Goal: Navigation & Orientation: Understand site structure

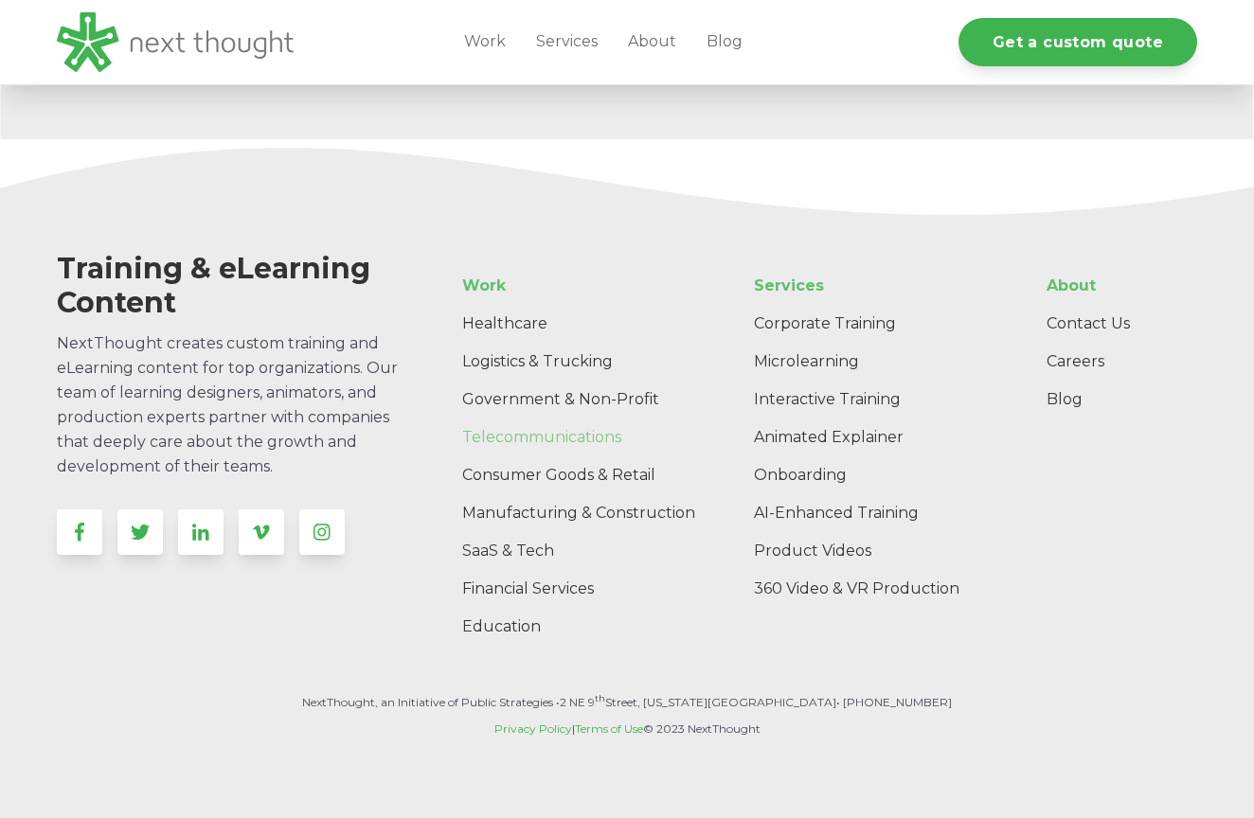
scroll to position [5593, 0]
click at [543, 363] on link "Logistics & Trucking" at bounding box center [589, 363] width 284 height 38
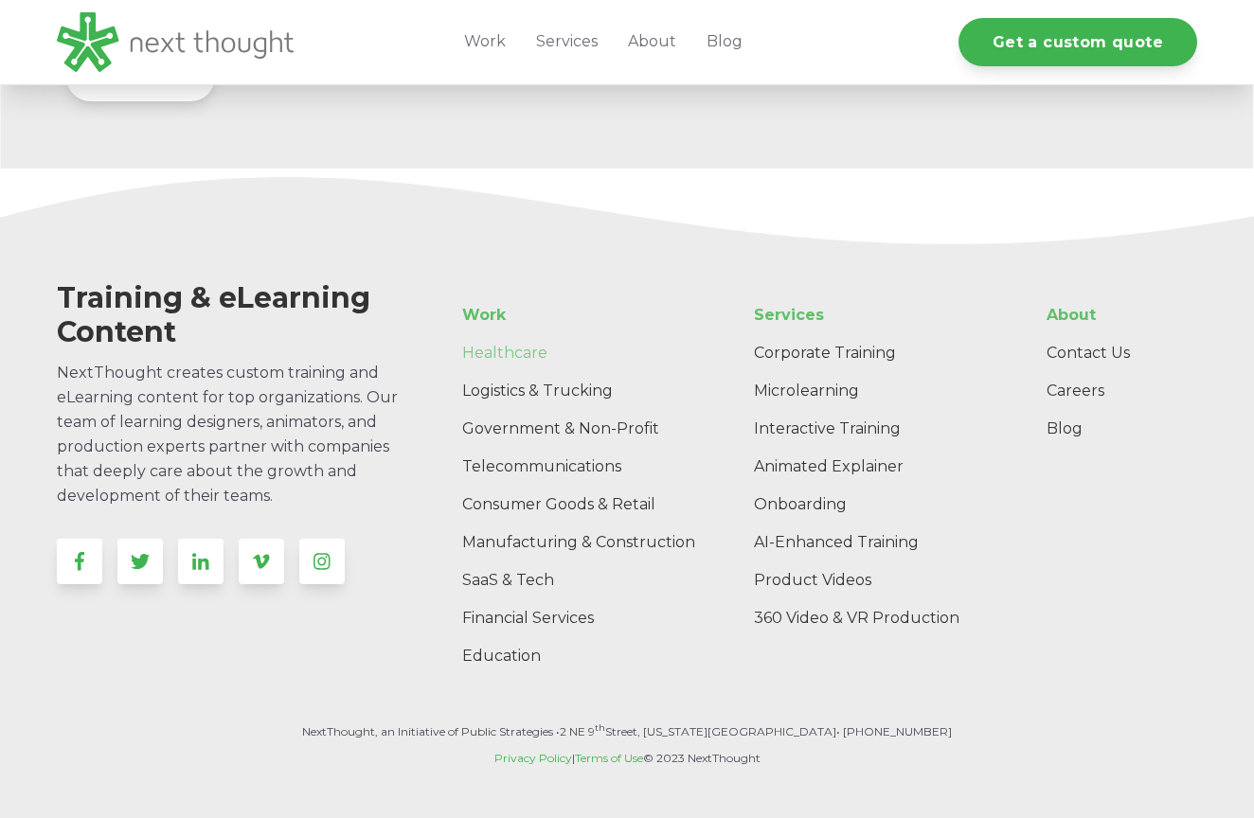
scroll to position [5558, 0]
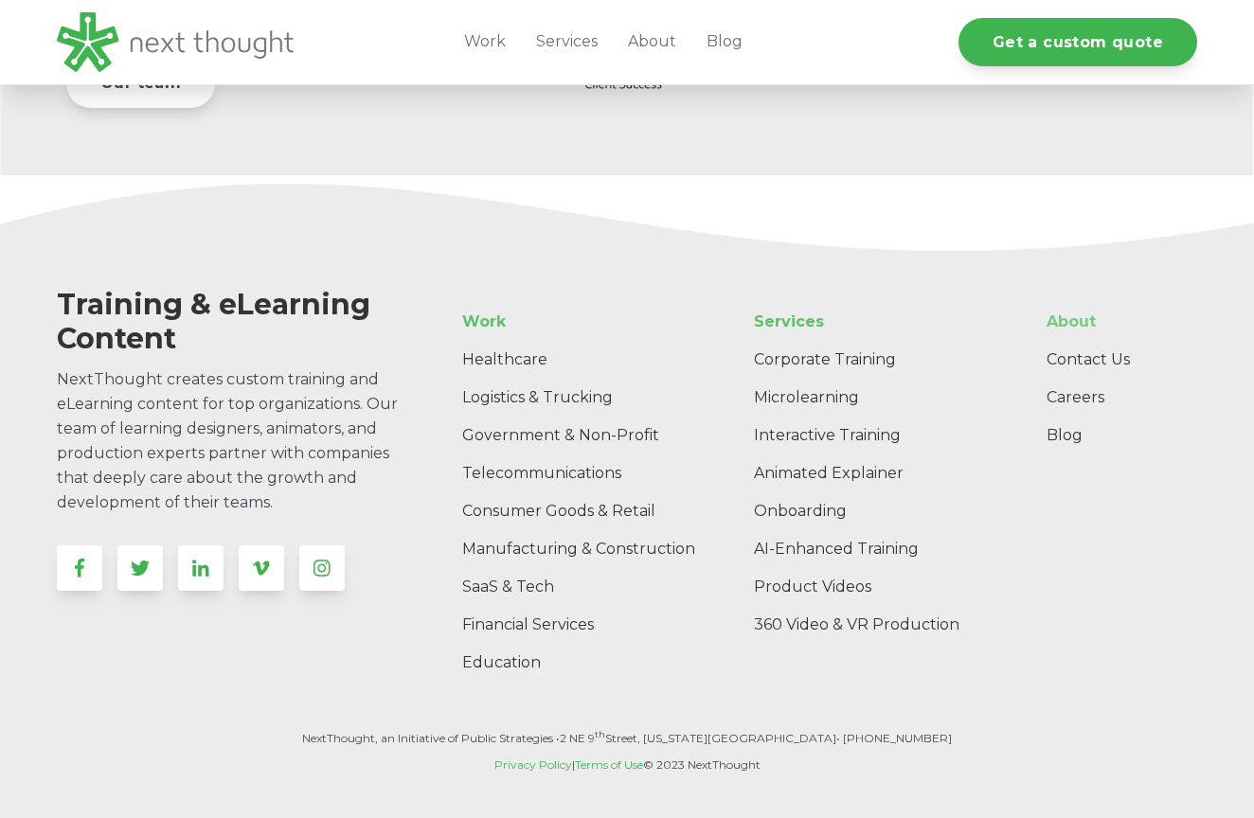
click at [1062, 322] on link "About" at bounding box center [1114, 322] width 166 height 38
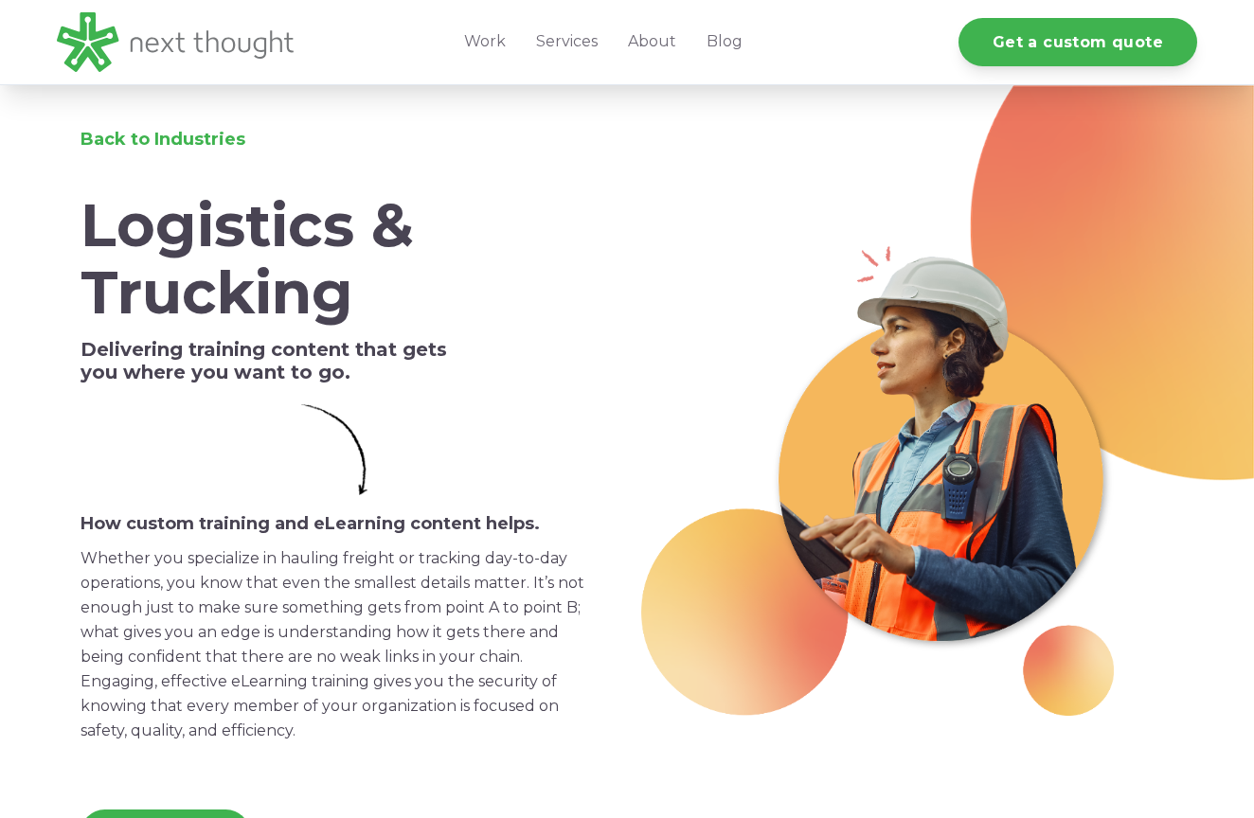
scroll to position [-11, 0]
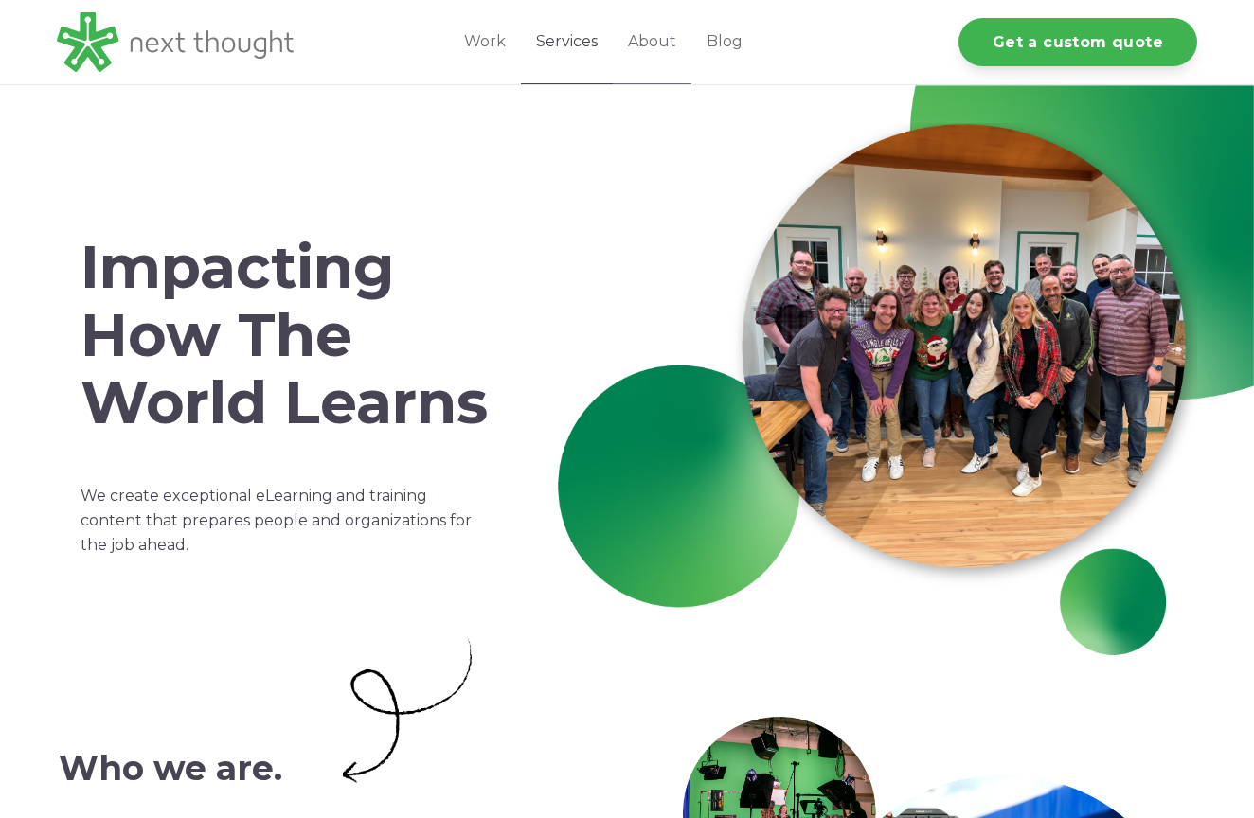
click at [578, 59] on link "Services" at bounding box center [567, 42] width 92 height 84
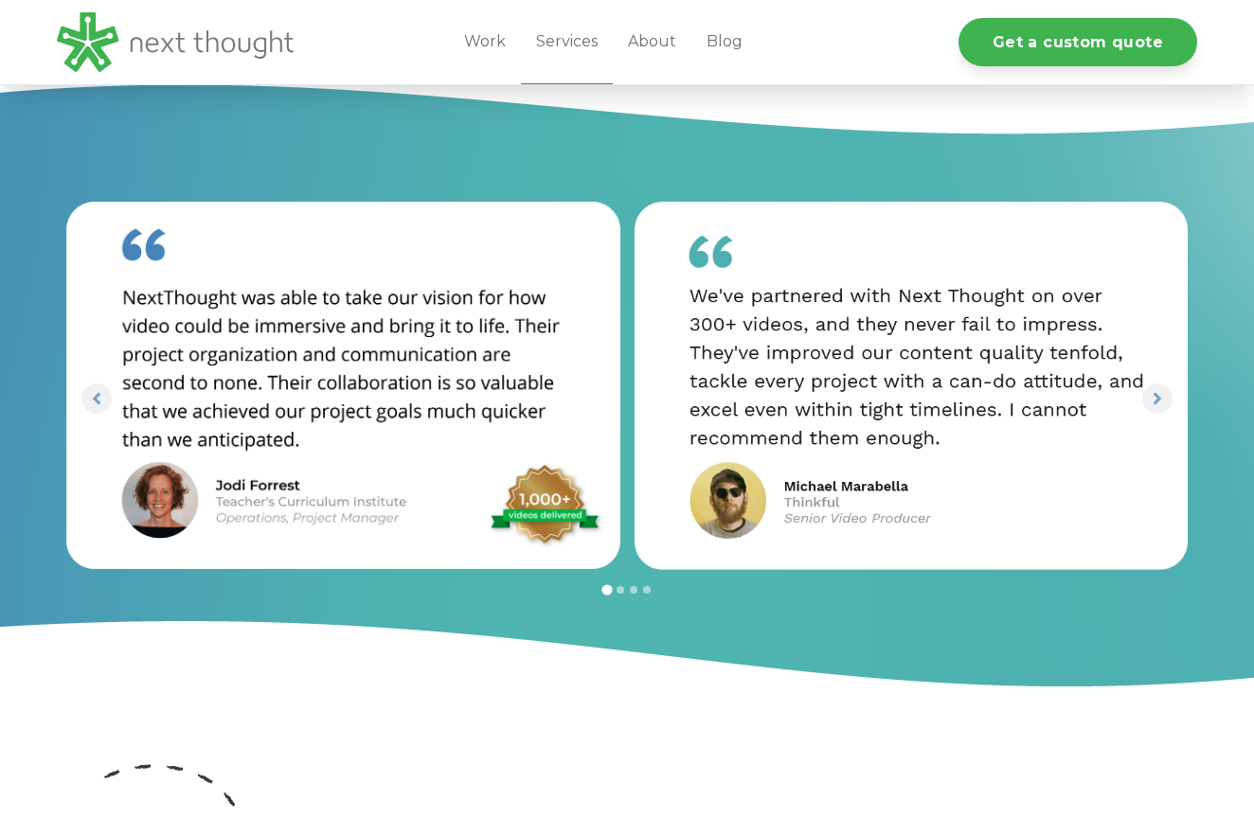
scroll to position [2651, 0]
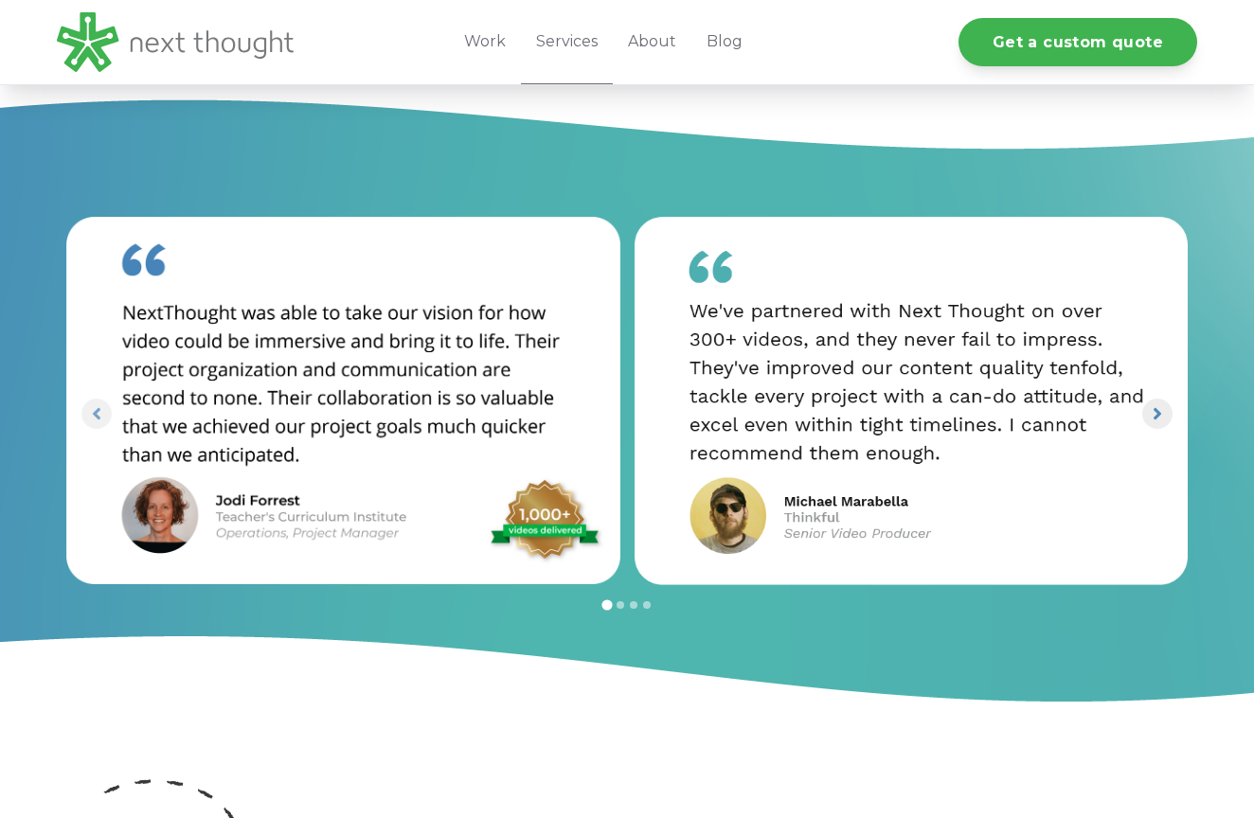
click at [1157, 404] on icon "Next slide" at bounding box center [1157, 413] width 18 height 18
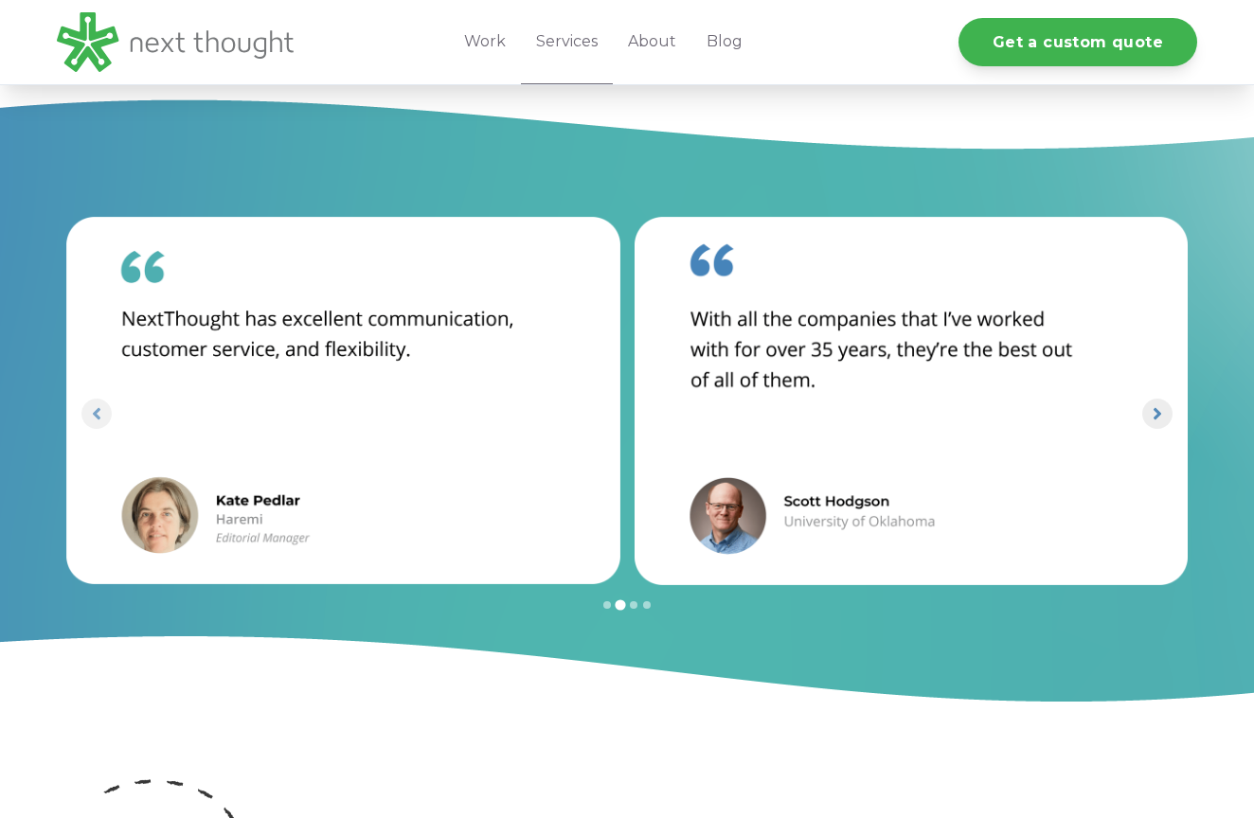
click at [1157, 404] on icon "Next slide" at bounding box center [1157, 413] width 18 height 18
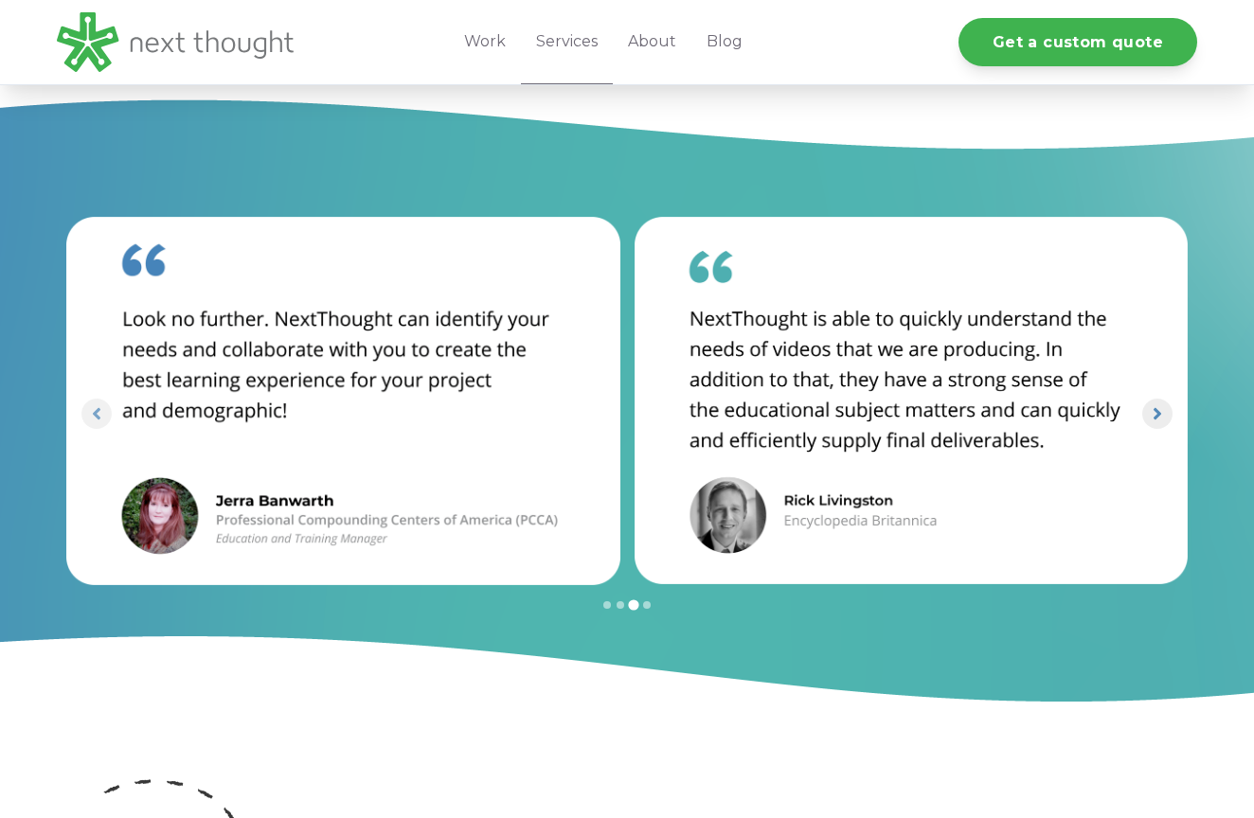
click at [1157, 404] on icon "Next slide" at bounding box center [1157, 413] width 18 height 18
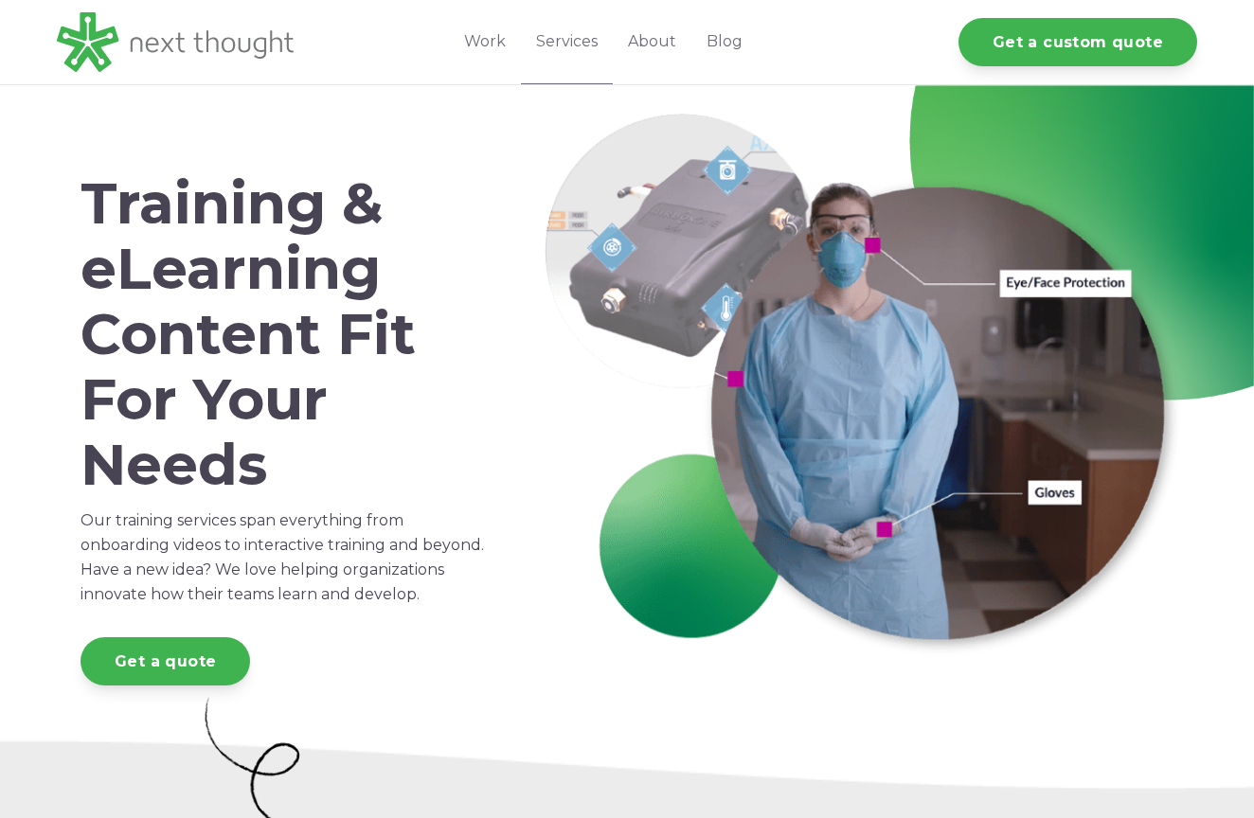
scroll to position [0, 0]
click at [473, 43] on link "Work" at bounding box center [485, 42] width 72 height 84
